Goal: Find specific page/section: Find specific page/section

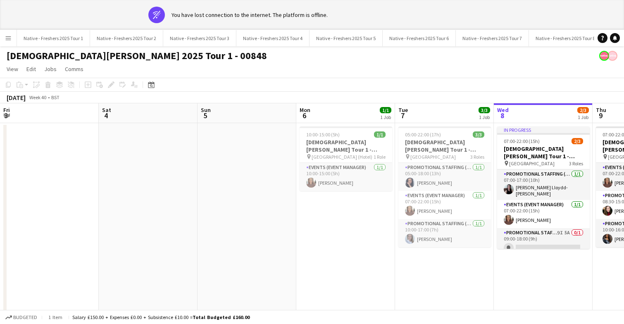
scroll to position [0, 284]
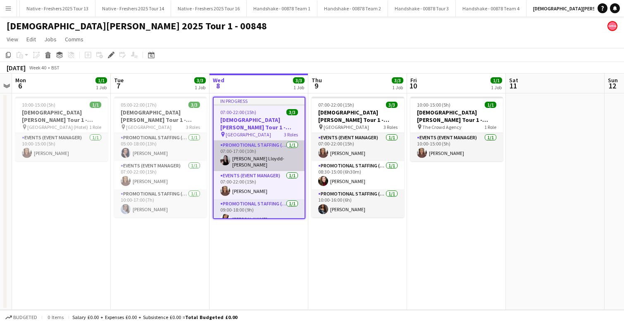
scroll to position [7, 0]
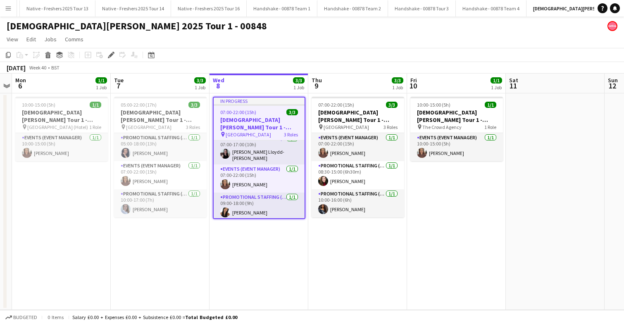
click at [263, 260] on app-date-cell "In progress 07:00-22:00 (15h) 3/3 Lady Garden Tour 1 - 00848 - University of Ox…" at bounding box center [259, 201] width 99 height 217
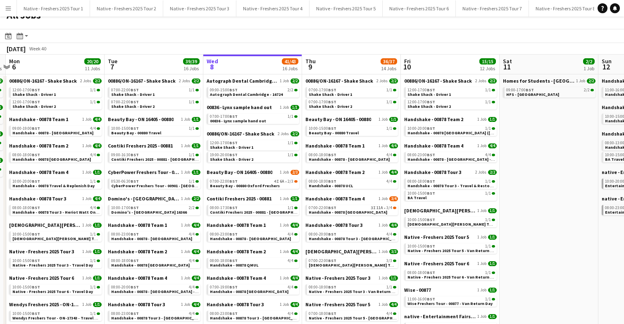
scroll to position [11, 0]
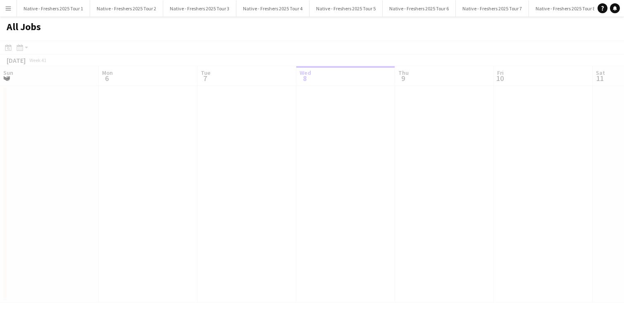
scroll to position [0, 198]
